Goal: Task Accomplishment & Management: Manage account settings

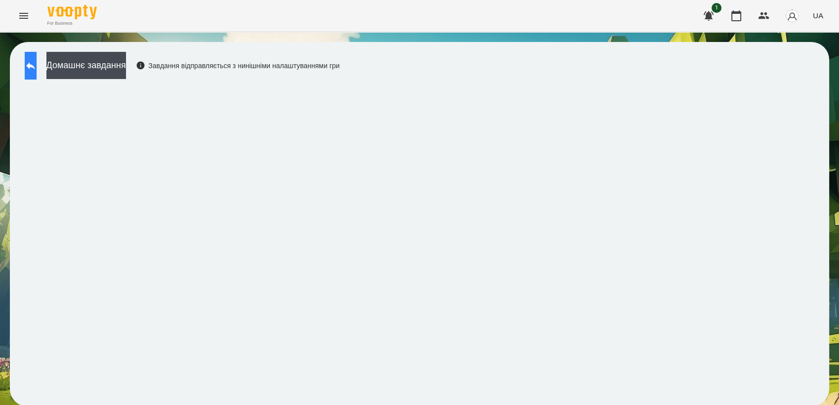
click at [37, 68] on icon at bounding box center [31, 66] width 12 height 12
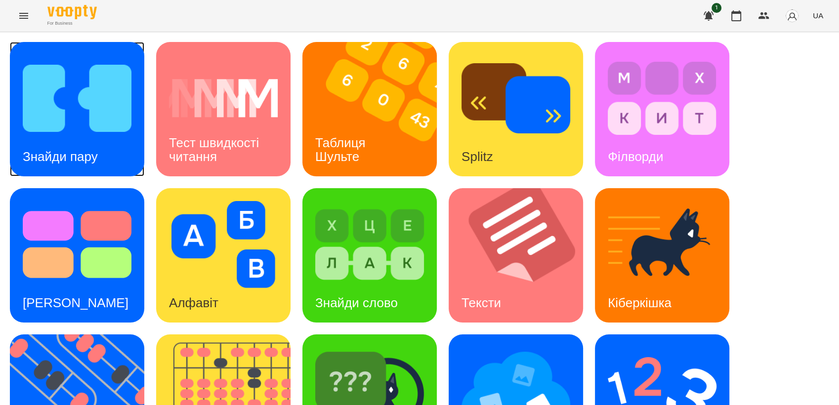
click at [87, 110] on img at bounding box center [77, 98] width 109 height 87
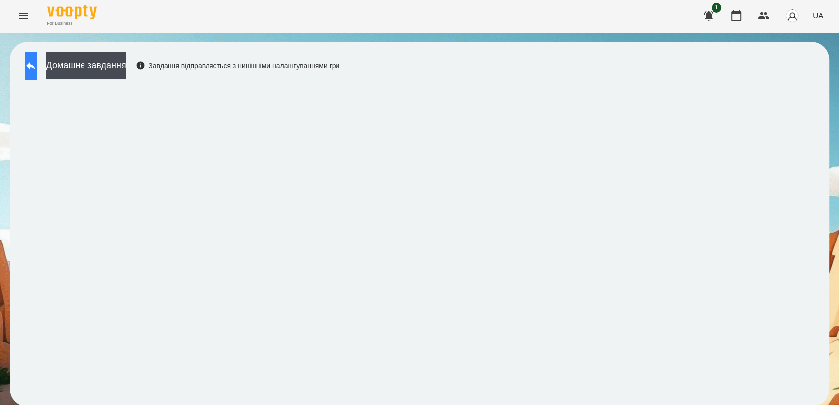
click at [35, 65] on icon at bounding box center [30, 65] width 9 height 7
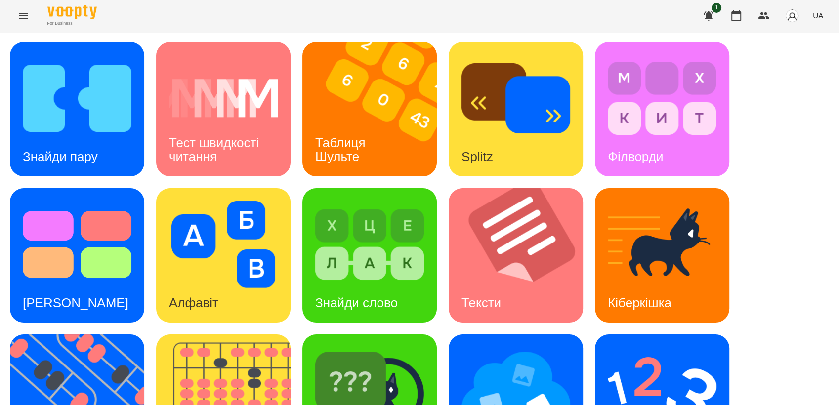
click at [23, 20] on icon "Menu" at bounding box center [24, 16] width 12 height 12
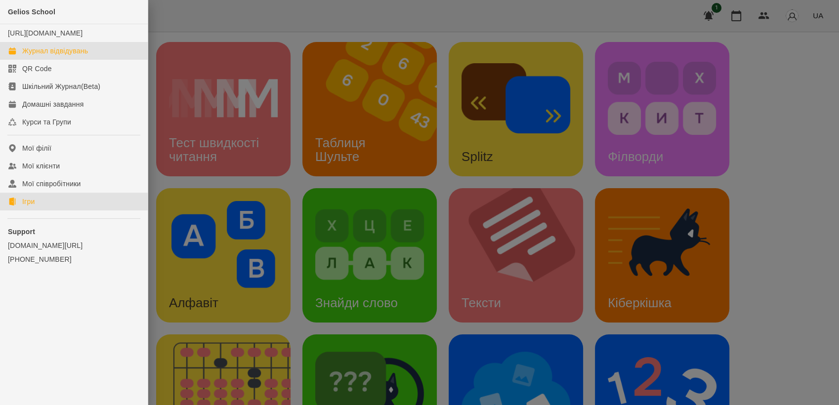
click at [53, 56] on div "Журнал відвідувань" at bounding box center [55, 51] width 66 height 10
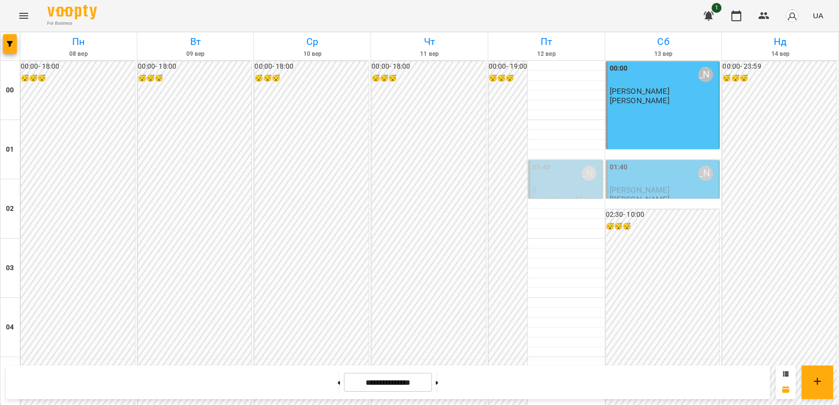
scroll to position [460, 0]
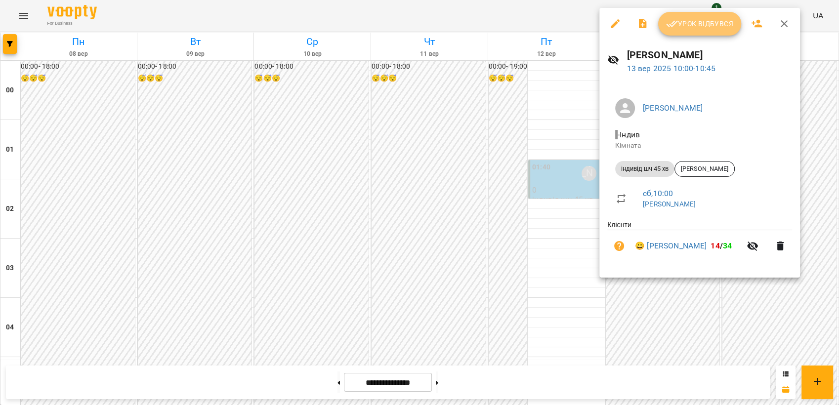
click at [676, 32] on button "Урок відбувся" at bounding box center [699, 24] width 83 height 24
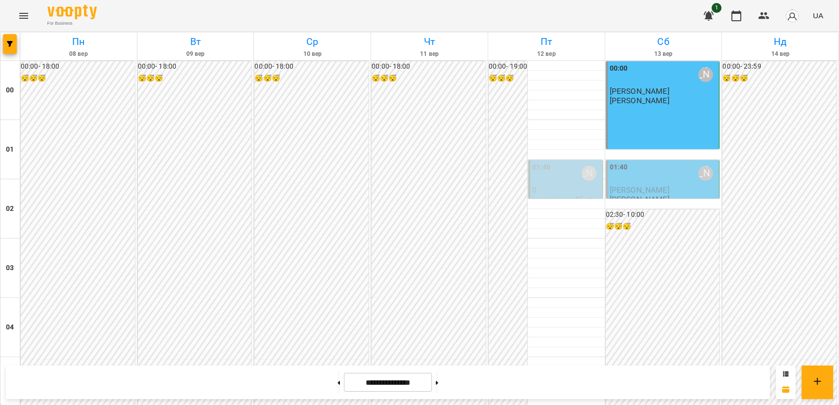
scroll to position [504, 0]
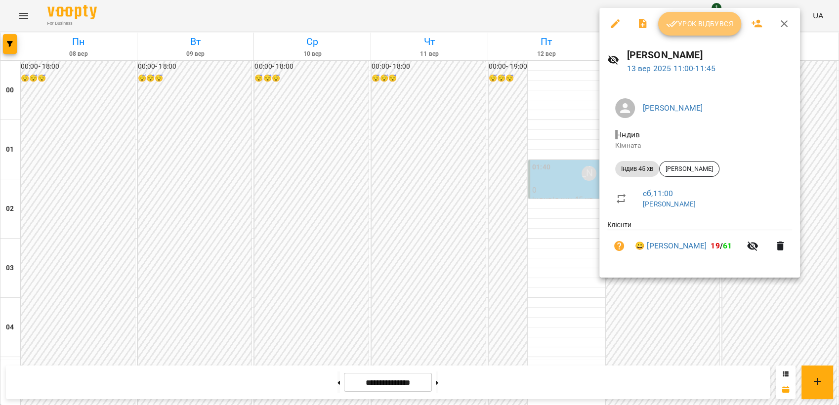
click at [687, 28] on span "Урок відбувся" at bounding box center [699, 24] width 67 height 12
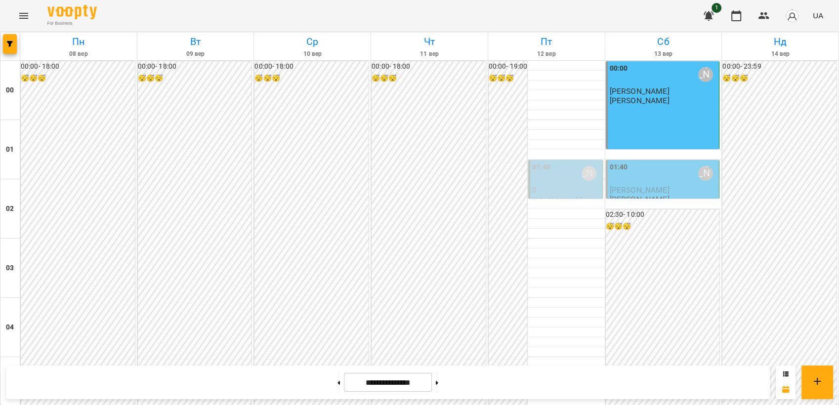
scroll to position [650, 0]
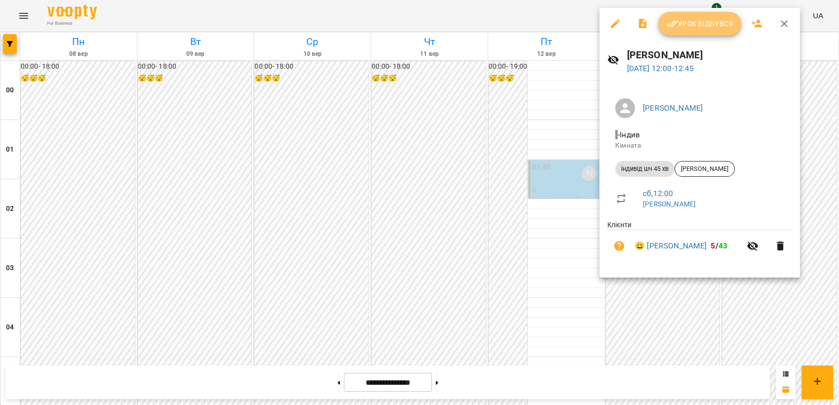
click at [699, 34] on button "Урок відбувся" at bounding box center [699, 24] width 83 height 24
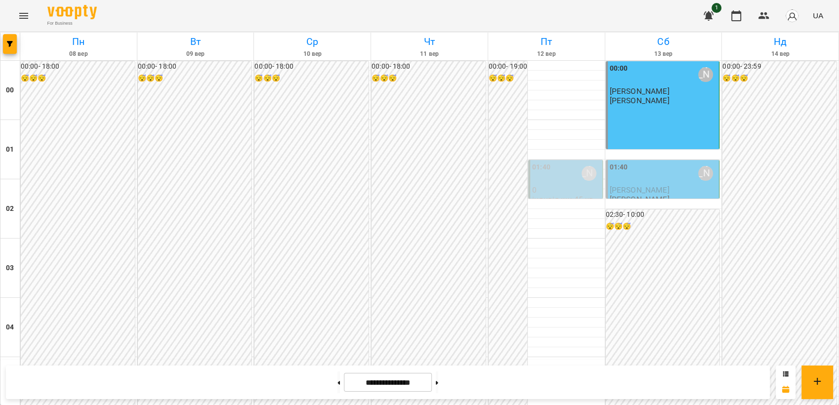
scroll to position [518, 0]
drag, startPoint x: 647, startPoint y: 371, endPoint x: 635, endPoint y: 351, distance: 23.1
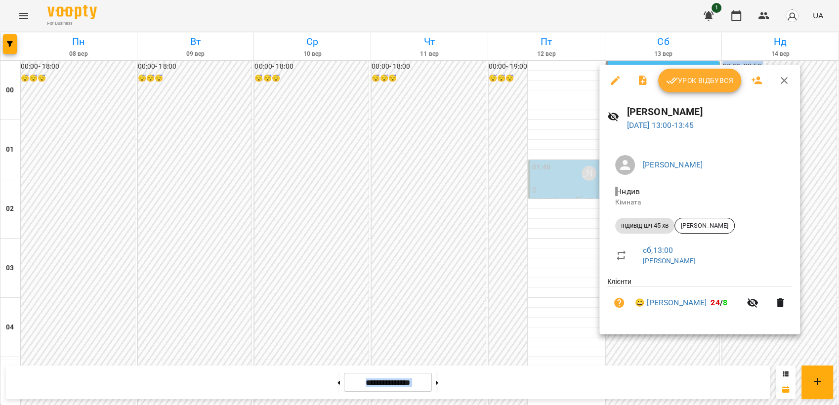
click at [680, 87] on button "Урок відбувся" at bounding box center [699, 81] width 83 height 24
